Goal: Information Seeking & Learning: Understand process/instructions

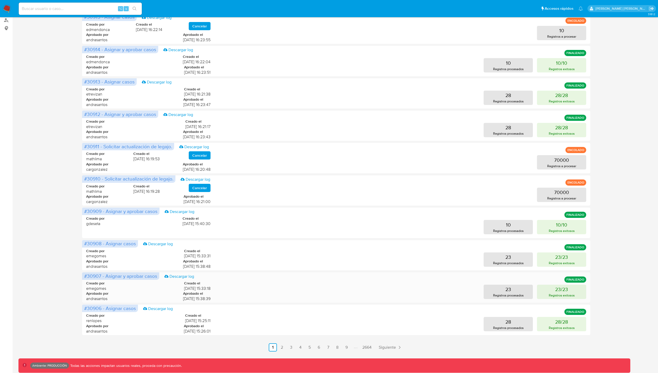
scroll to position [82, 0]
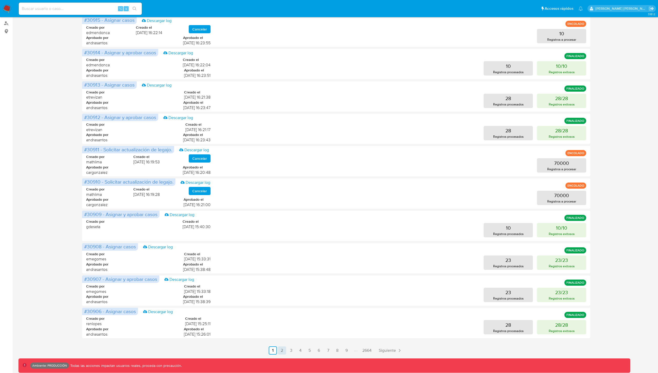
click at [282, 353] on link "2" at bounding box center [282, 351] width 8 height 8
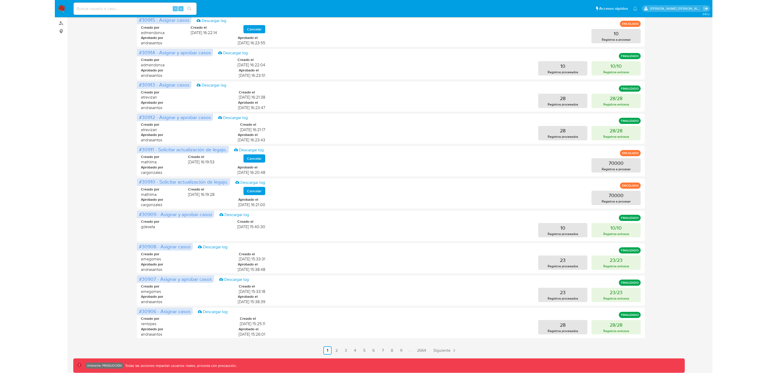
scroll to position [0, 0]
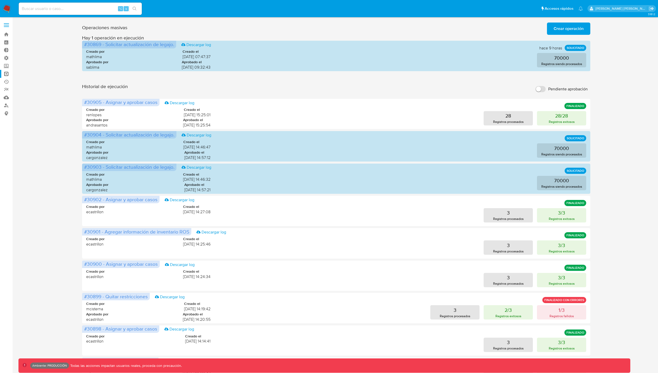
click at [47, 110] on div "Operaciones masivas Crear operación Sólo puede haber hasta un máximo de 5 opera…" at bounding box center [335, 229] width 635 height 417
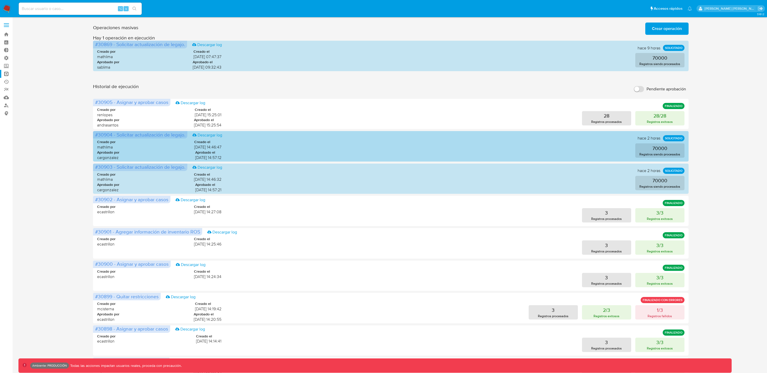
click at [219, 157] on span "[DATE] 14:57:12" at bounding box center [208, 158] width 26 height 6
click at [222, 149] on div "Creado por mathlima Creado el 26/09/2025 14:46:47 Aprobado por cargonzalez Apro…" at bounding box center [390, 148] width 587 height 31
click at [415, 146] on div "70000 Registros siendo procesados" at bounding box center [457, 151] width 455 height 14
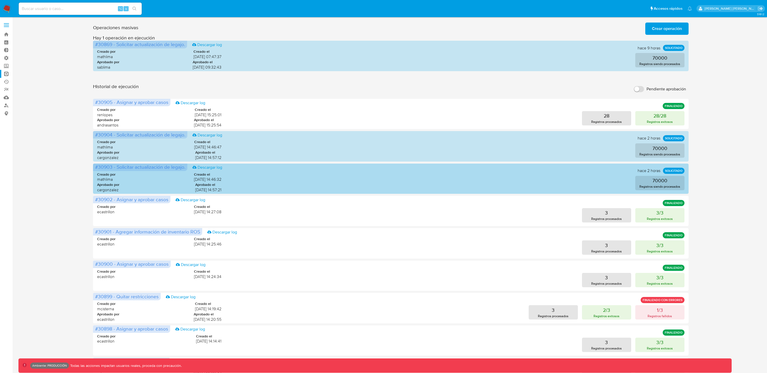
scroll to position [85, 0]
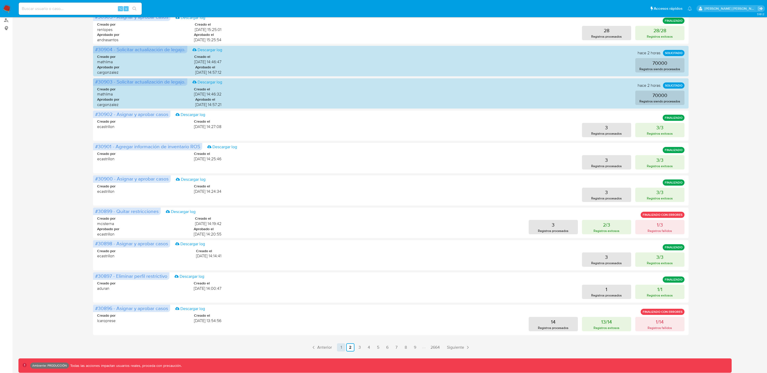
click at [341, 349] on link "1" at bounding box center [341, 348] width 8 height 8
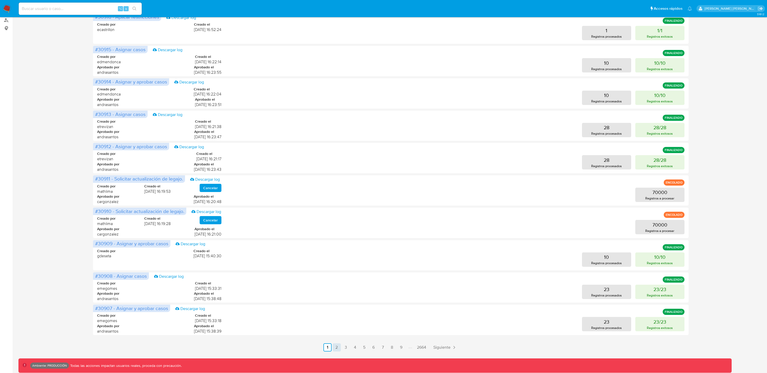
click at [335, 350] on link "2" at bounding box center [337, 348] width 8 height 8
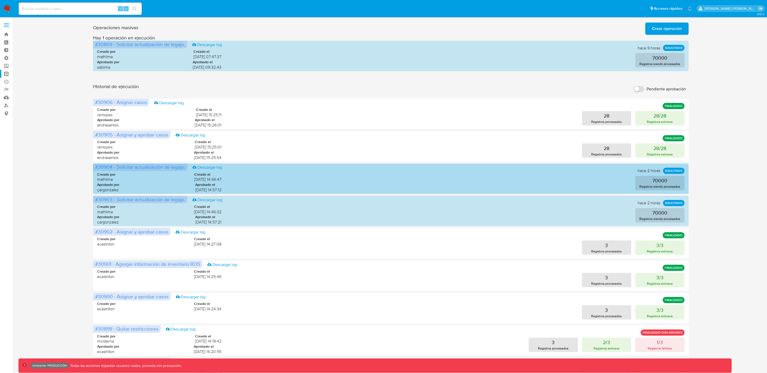
click at [588, 185] on div "70000 Registros siendo procesados" at bounding box center [457, 183] width 455 height 14
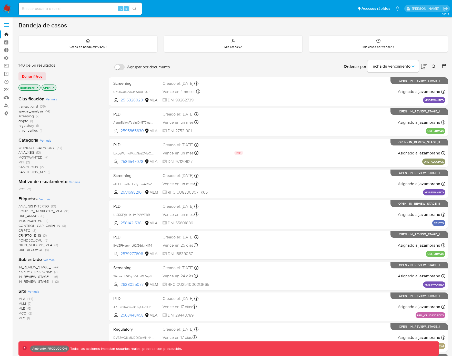
click at [8, 22] on label at bounding box center [6, 25] width 13 height 11
click at [0, 0] on input "checkbox" at bounding box center [0, 0] width 0 height 0
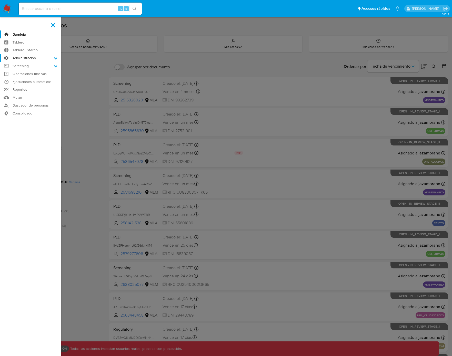
click at [56, 59] on icon at bounding box center [56, 58] width 4 height 4
click at [0, 0] on input "Administración" at bounding box center [0, 0] width 0 height 0
click at [23, 72] on link "Roles" at bounding box center [30, 71] width 61 height 6
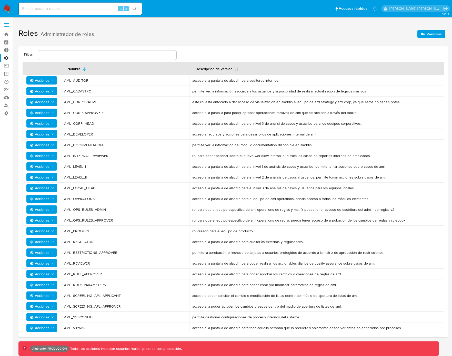
click at [433, 34] on span "Permisos" at bounding box center [433, 34] width 15 height 8
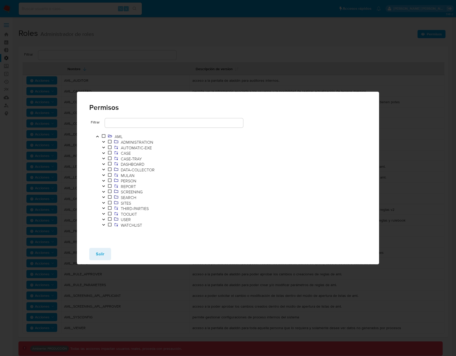
click at [104, 158] on icon "Toggle" at bounding box center [104, 158] width 4 height 3
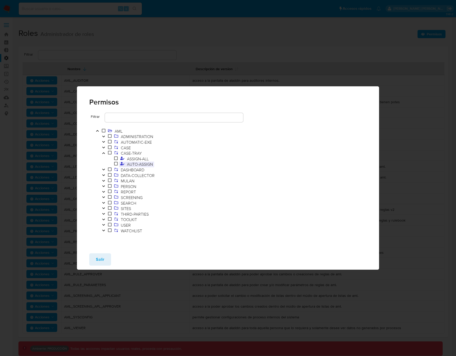
click at [138, 163] on span "AUTO-ASSIGN" at bounding box center [140, 164] width 28 height 6
click at [255, 176] on div "AML_CASE-TRAY_AUTO-ASSIGN" at bounding box center [286, 176] width 145 height 6
click at [232, 191] on div "permite a un usuario auto asignarse casos" at bounding box center [286, 191] width 145 height 6
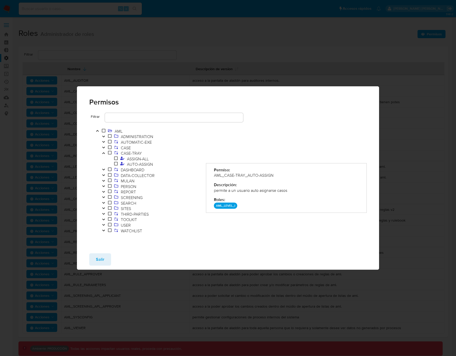
click at [232, 191] on div "permite a un usuario auto asignarse casos" at bounding box center [286, 191] width 145 height 6
click at [148, 167] on span "AUTO-ASSIGN" at bounding box center [140, 164] width 28 height 6
click at [242, 176] on div "AML_CASE-TRAY_AUTO-ASSIGN" at bounding box center [286, 176] width 145 height 6
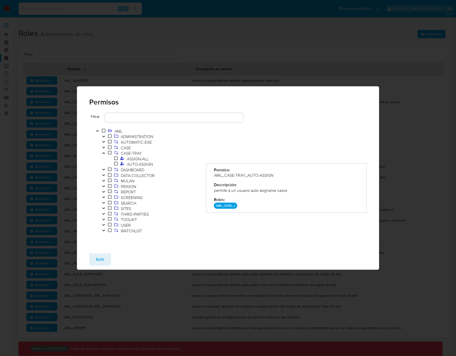
click at [242, 176] on div "AML_CASE-TRAY_AUTO-ASSIGN" at bounding box center [286, 176] width 145 height 6
